Goal: Find specific page/section: Find specific page/section

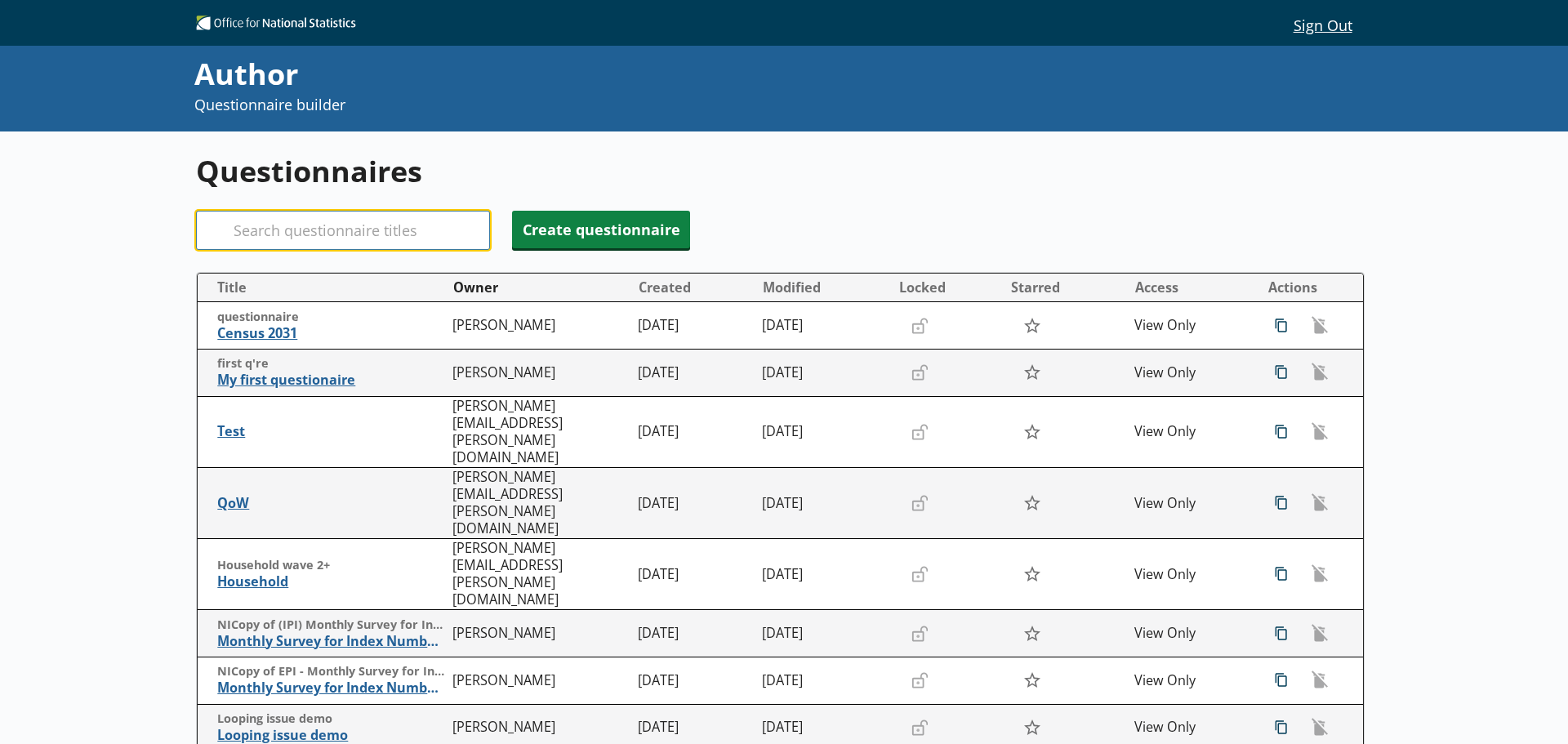
click at [375, 230] on input "Search" at bounding box center [343, 230] width 294 height 40
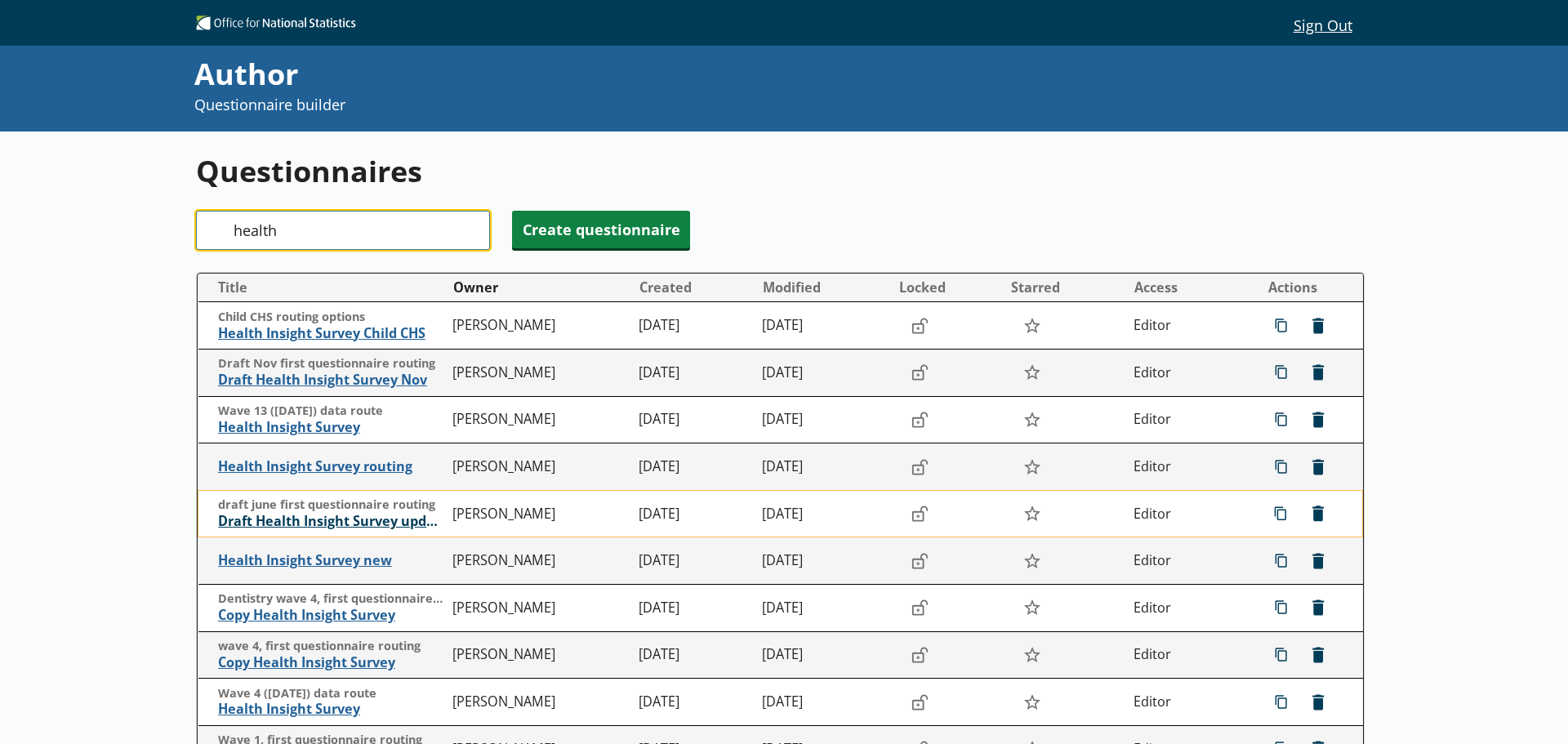
type input "health"
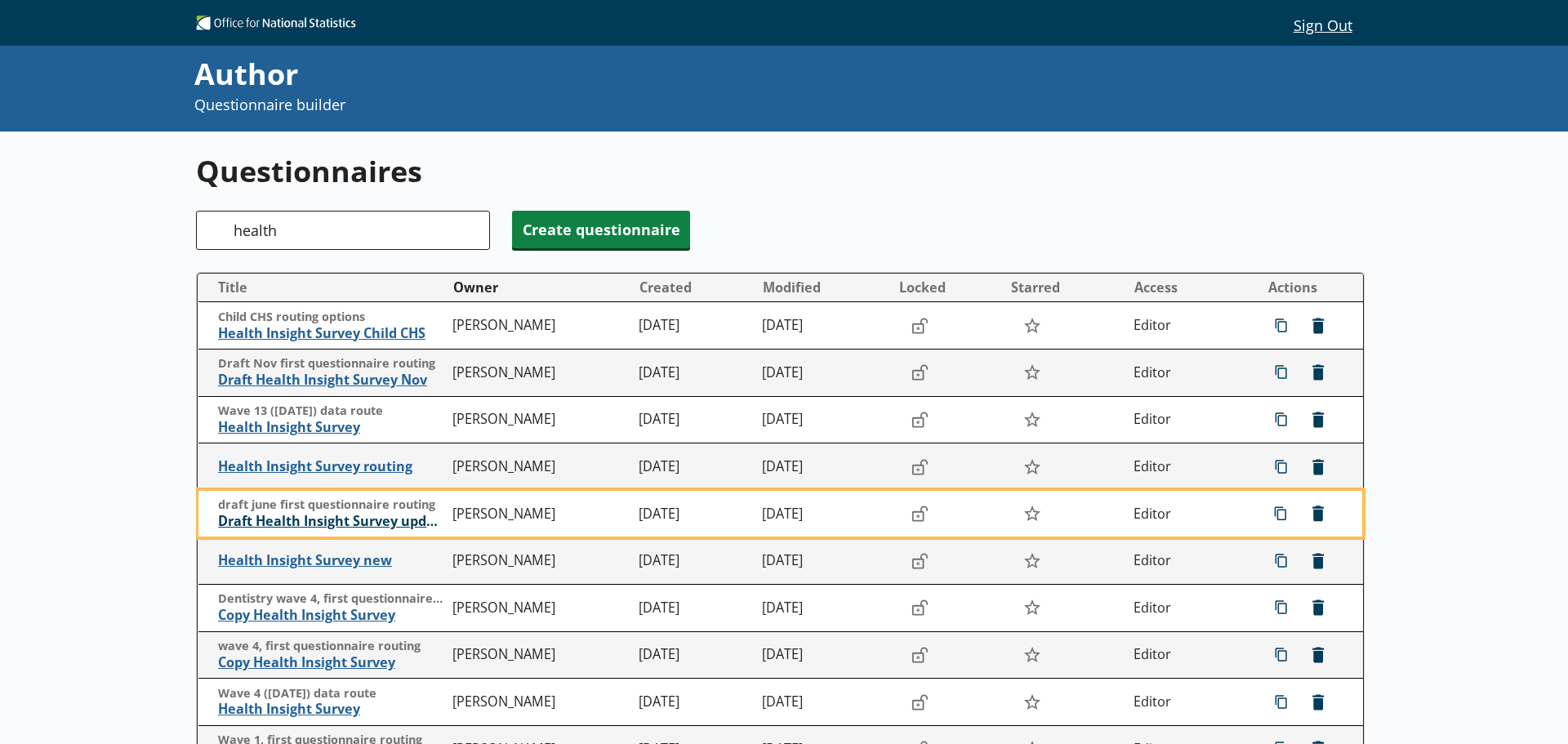
click at [326, 519] on span "Draft Health Insight Survey update" at bounding box center [331, 521] width 227 height 17
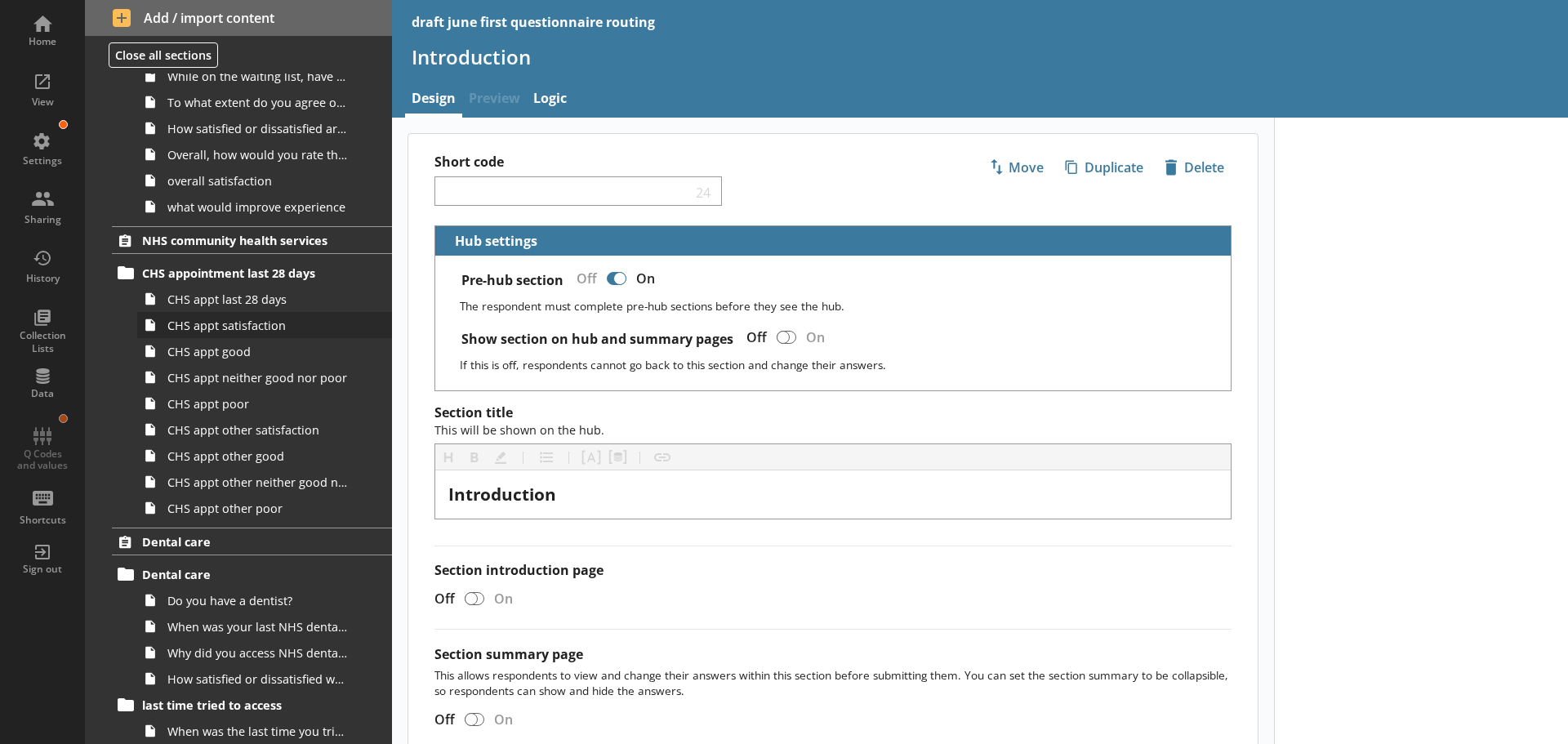
scroll to position [1552, 0]
click at [228, 306] on link "CHS appt last 28 days" at bounding box center [265, 297] width 255 height 26
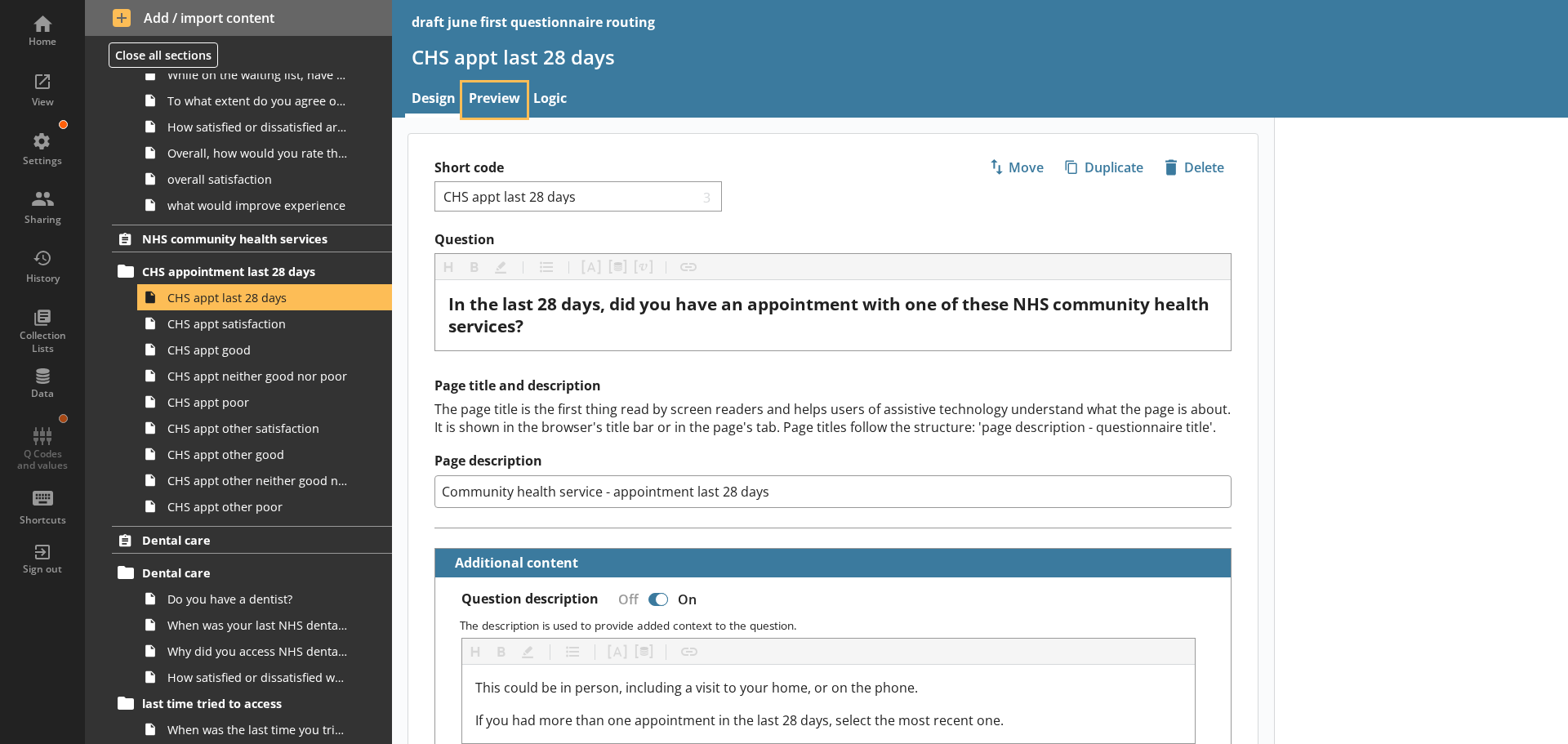
click at [503, 95] on link "Preview" at bounding box center [494, 99] width 64 height 35
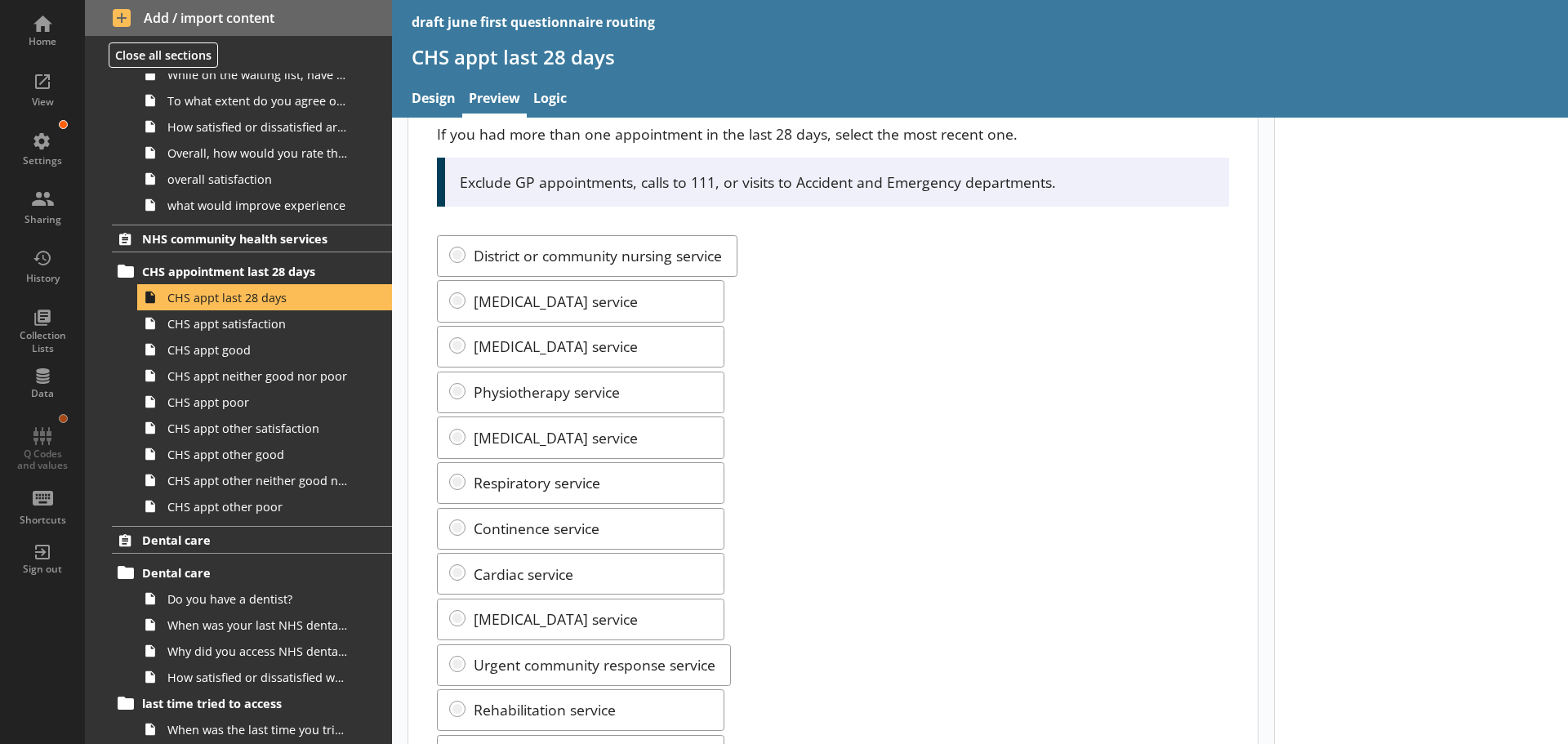
scroll to position [119, 0]
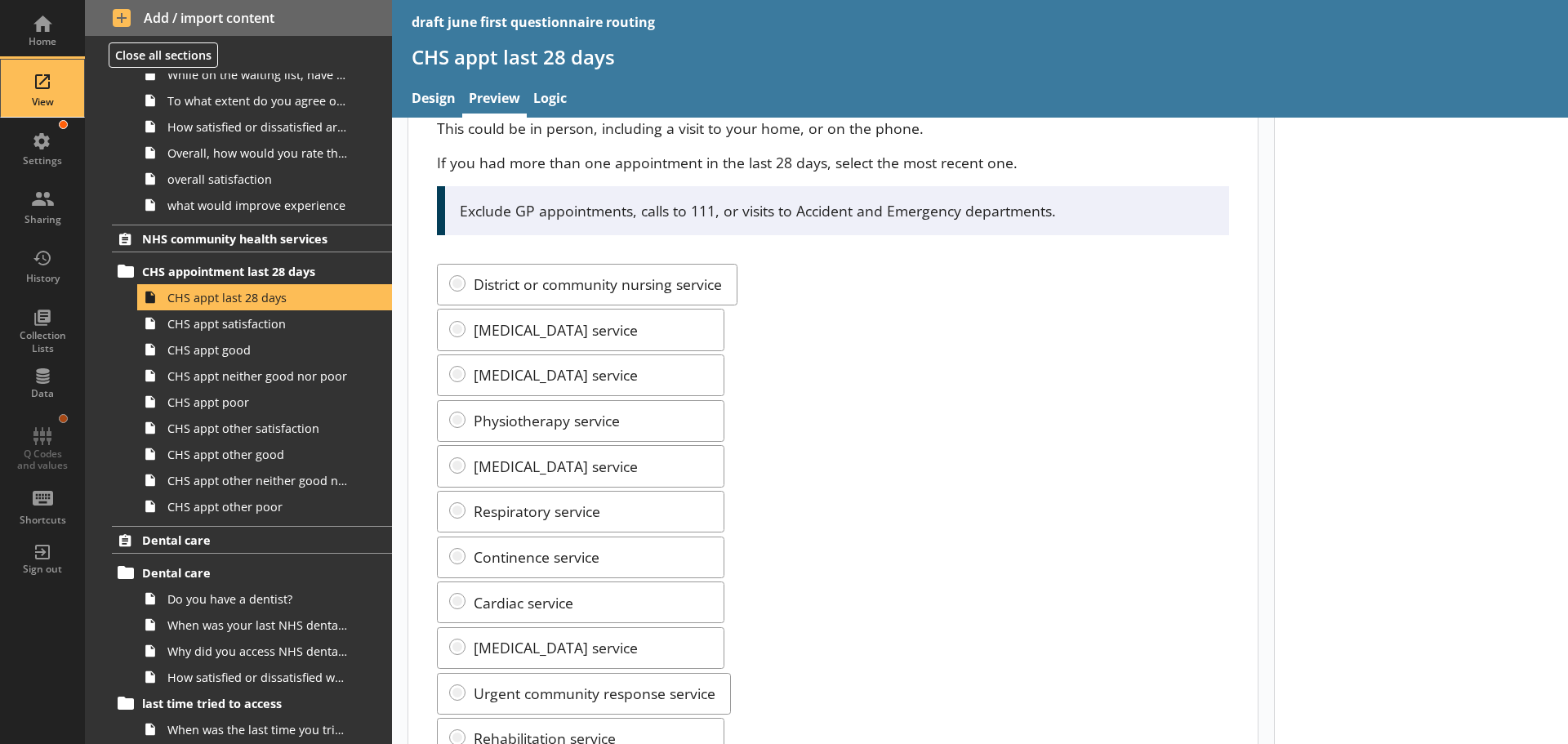
click at [49, 81] on div "View" at bounding box center [42, 88] width 58 height 58
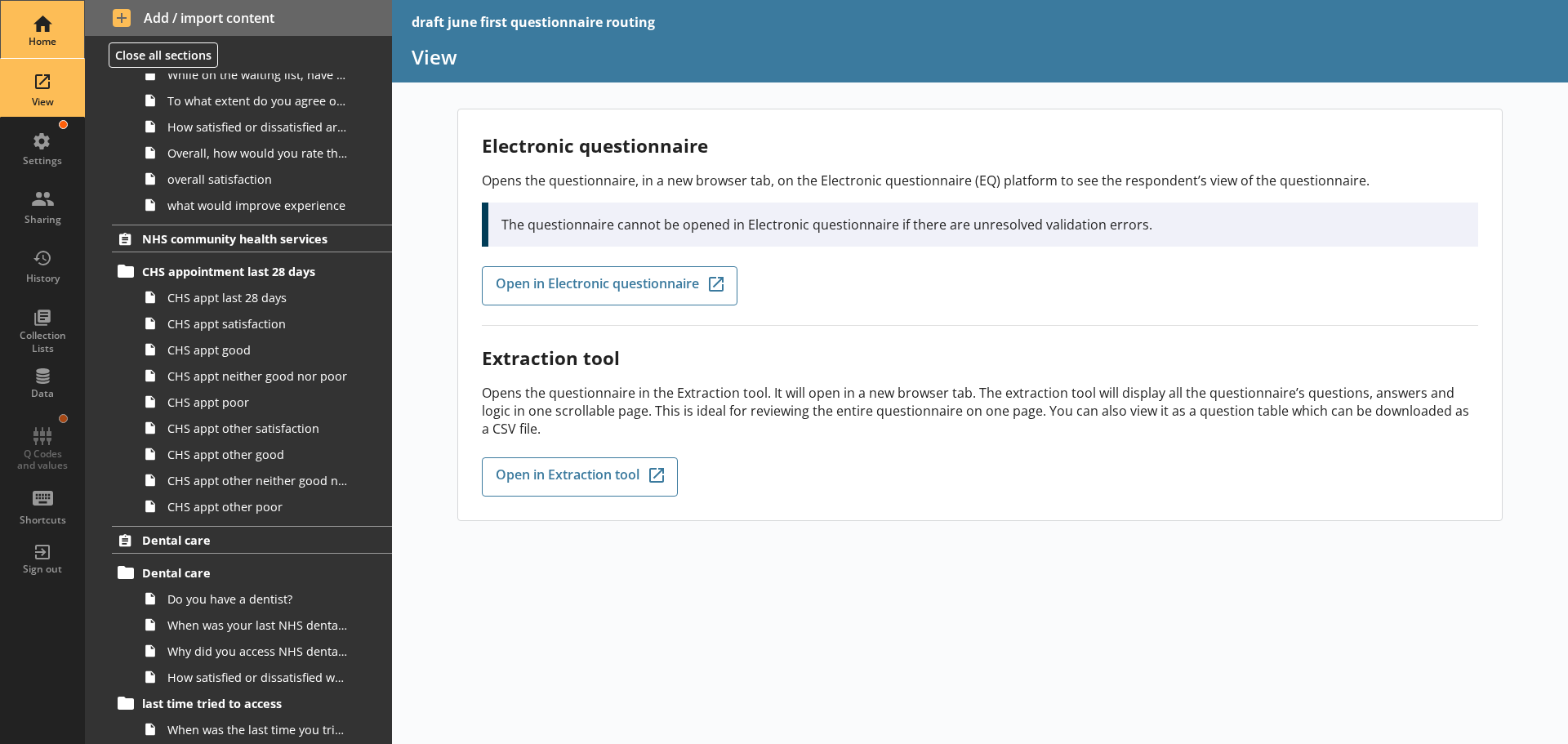
click at [46, 27] on div "Home" at bounding box center [42, 29] width 58 height 58
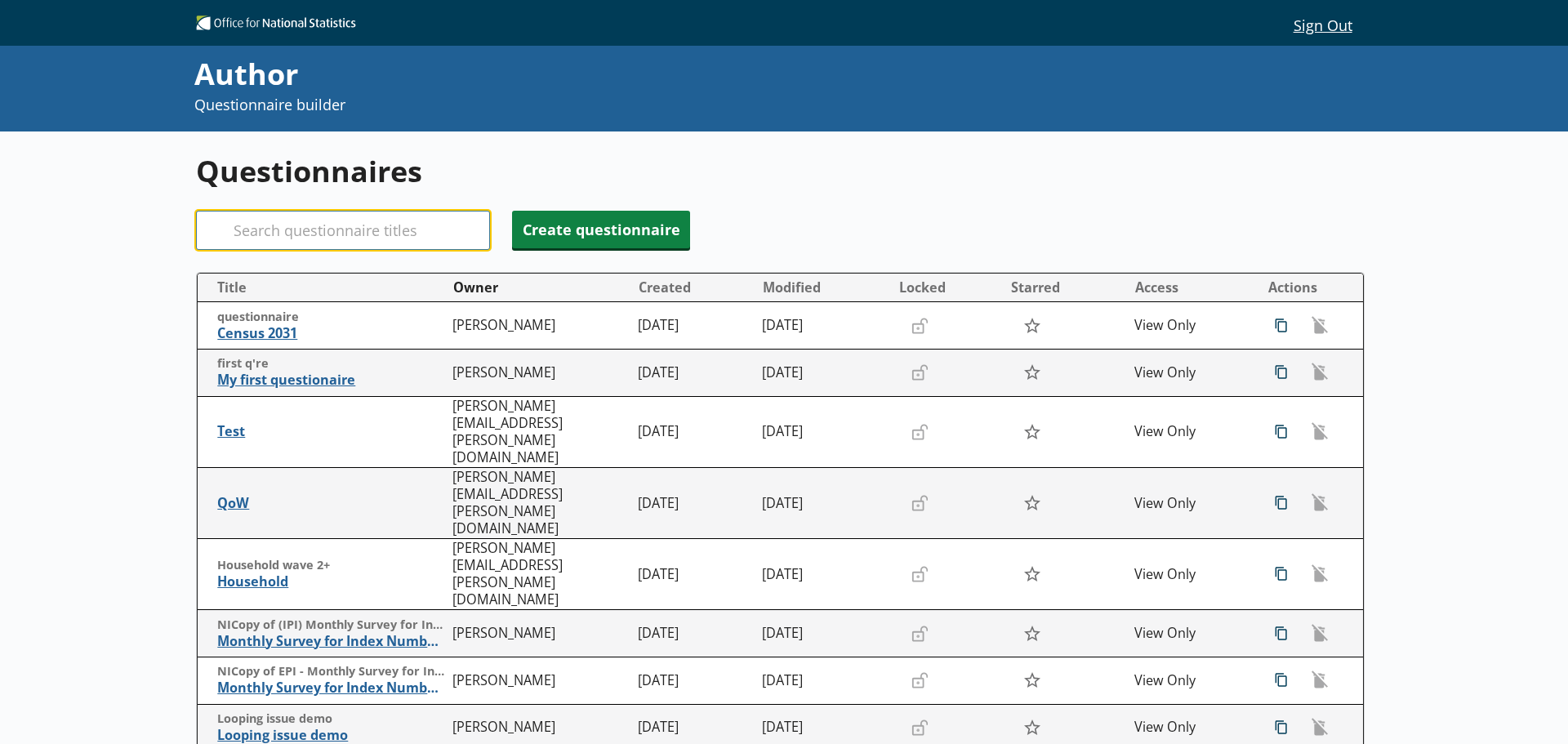
click at [281, 220] on input "Search" at bounding box center [343, 230] width 294 height 40
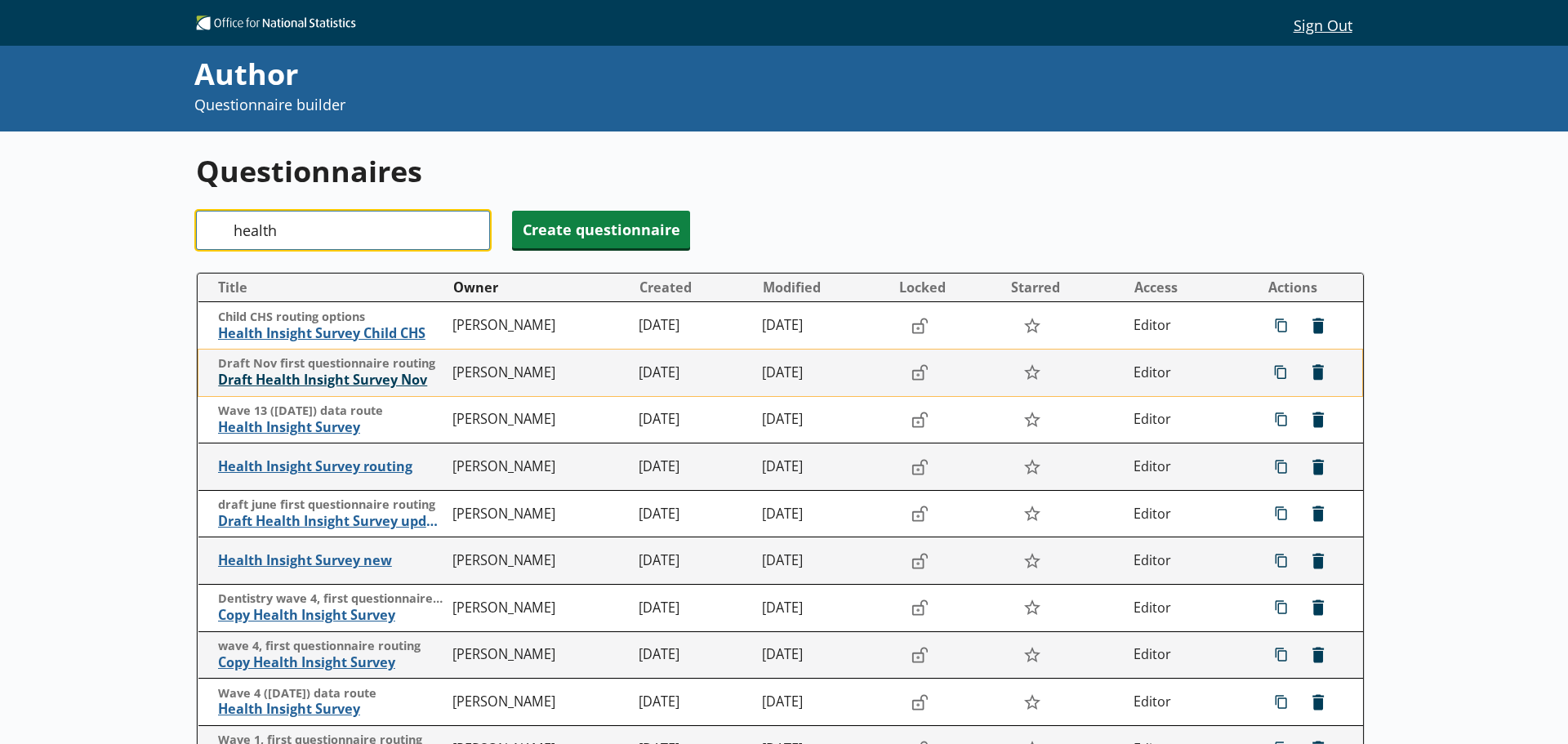
type input "health"
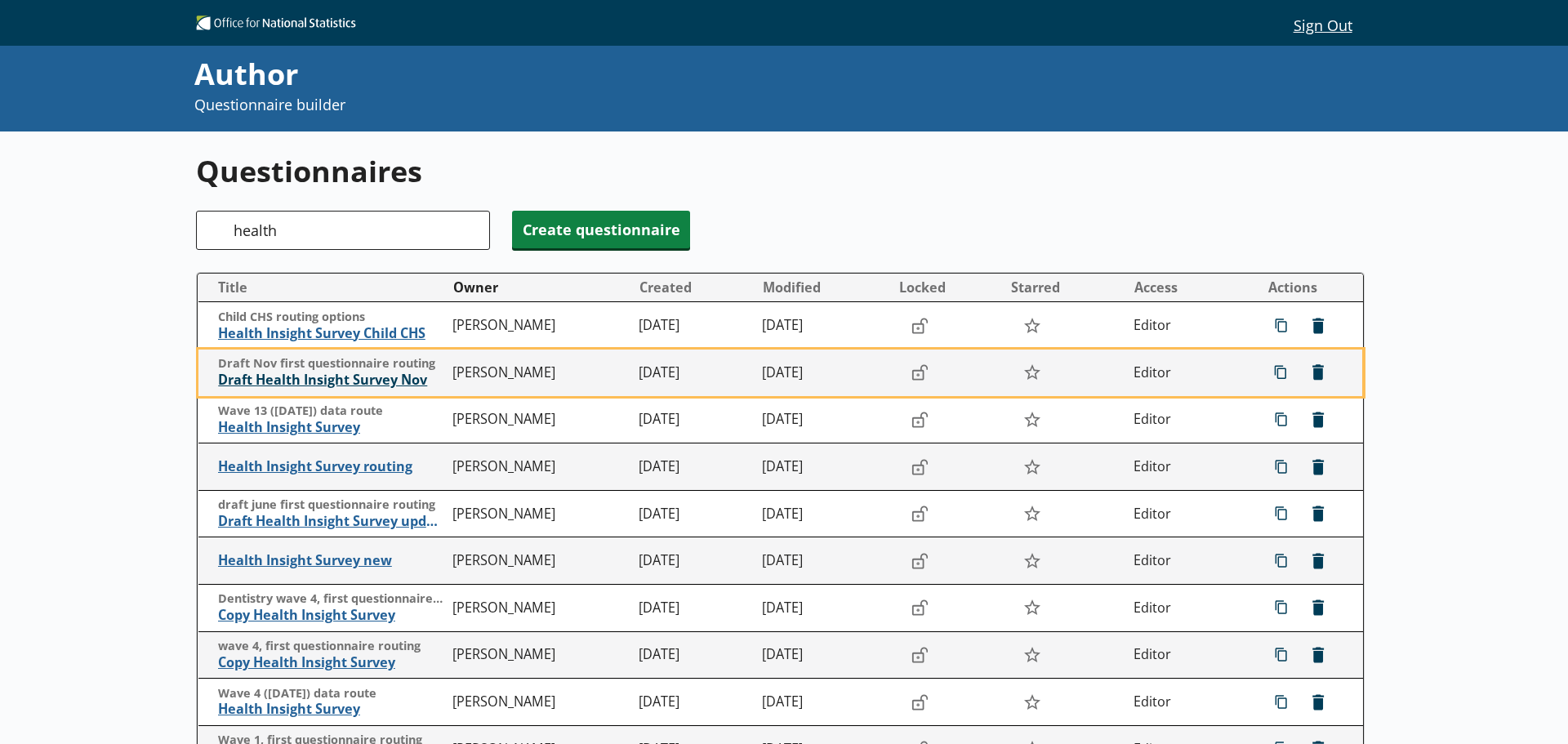
click at [316, 381] on span "Draft Health Insight Survey Nov" at bounding box center [331, 380] width 227 height 17
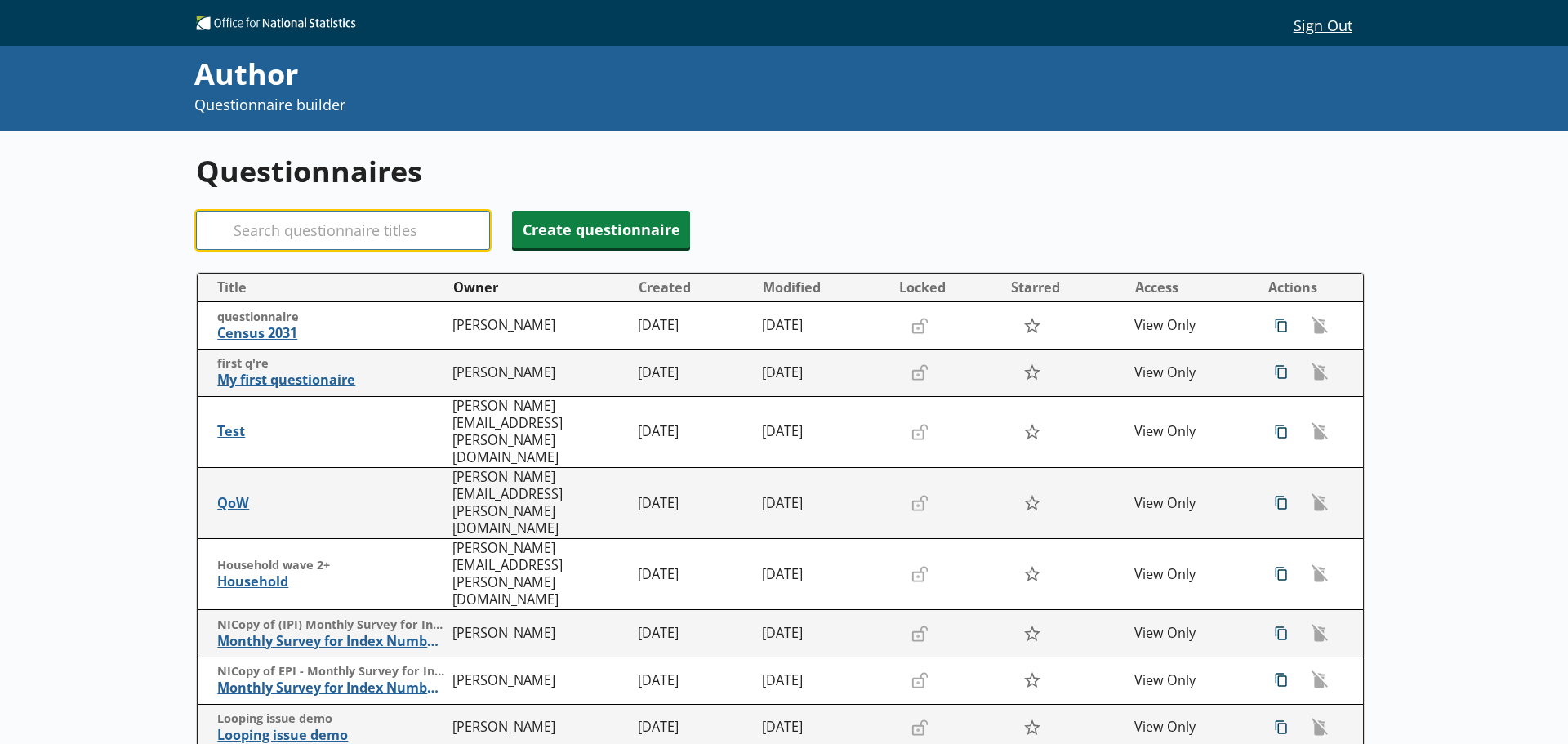
click at [320, 241] on input "Search" at bounding box center [343, 230] width 294 height 40
